Goal: Go to known website: Access a specific website the user already knows

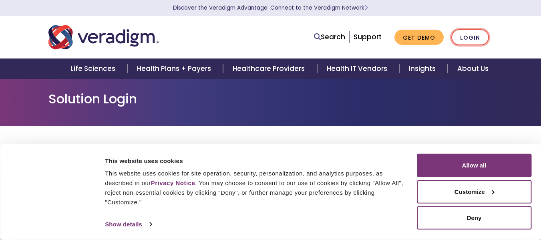
click at [473, 38] on link "Login" at bounding box center [470, 37] width 38 height 16
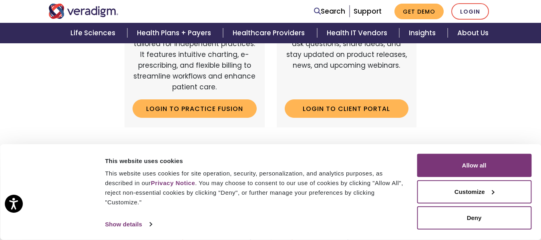
scroll to position [240, 0]
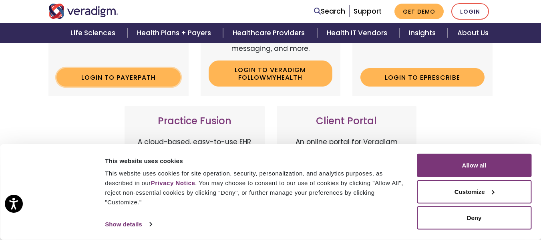
click at [127, 81] on link "Login to Payerpath" at bounding box center [118, 77] width 124 height 18
